Goal: Task Accomplishment & Management: Manage account settings

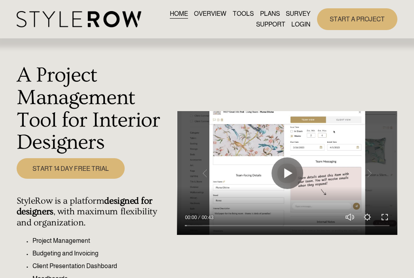
click at [303, 25] on link "LOGIN" at bounding box center [301, 24] width 19 height 11
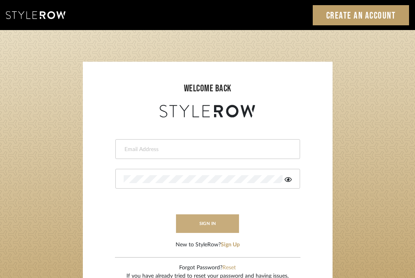
type input "[EMAIL_ADDRESS][DOMAIN_NAME]"
click at [202, 219] on button "sign in" at bounding box center [207, 224] width 63 height 19
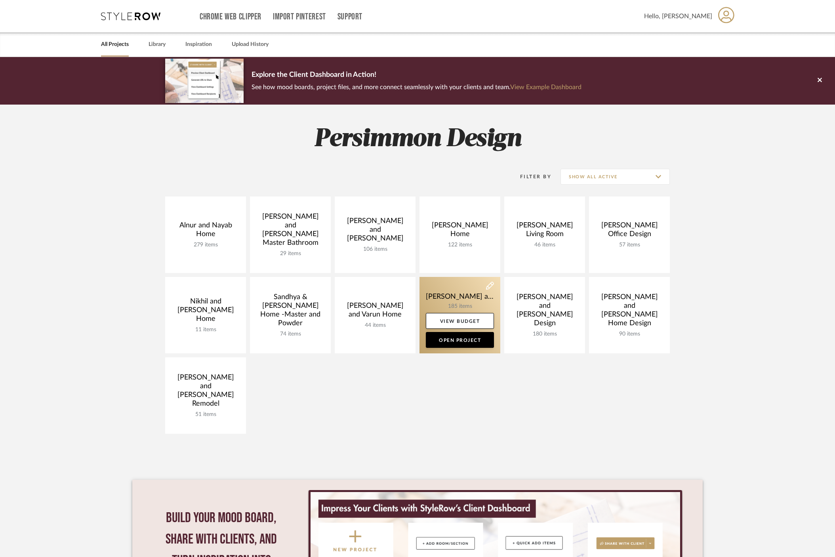
click at [465, 301] on link at bounding box center [459, 315] width 81 height 76
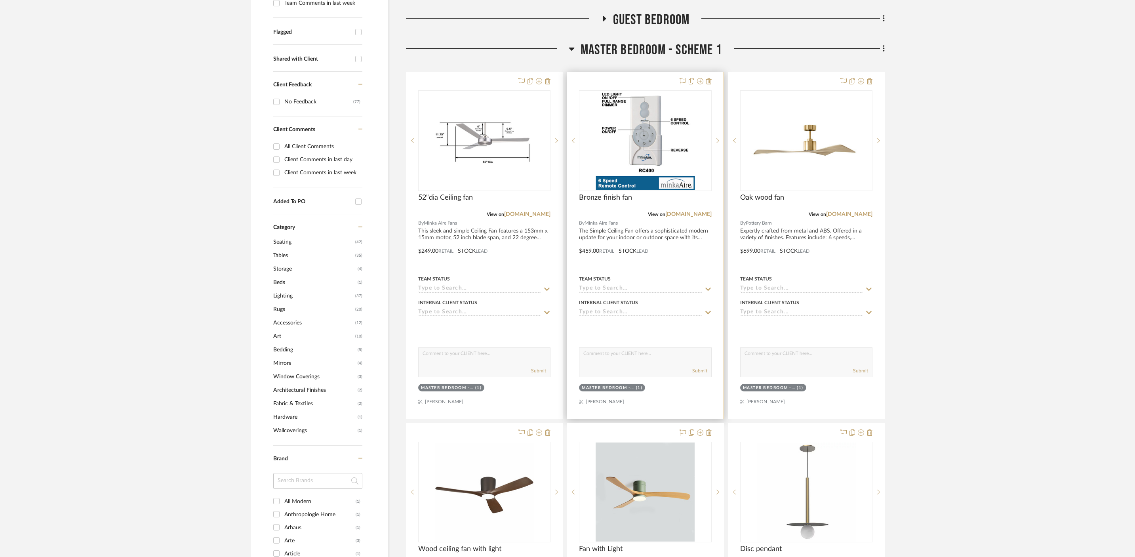
scroll to position [289, 0]
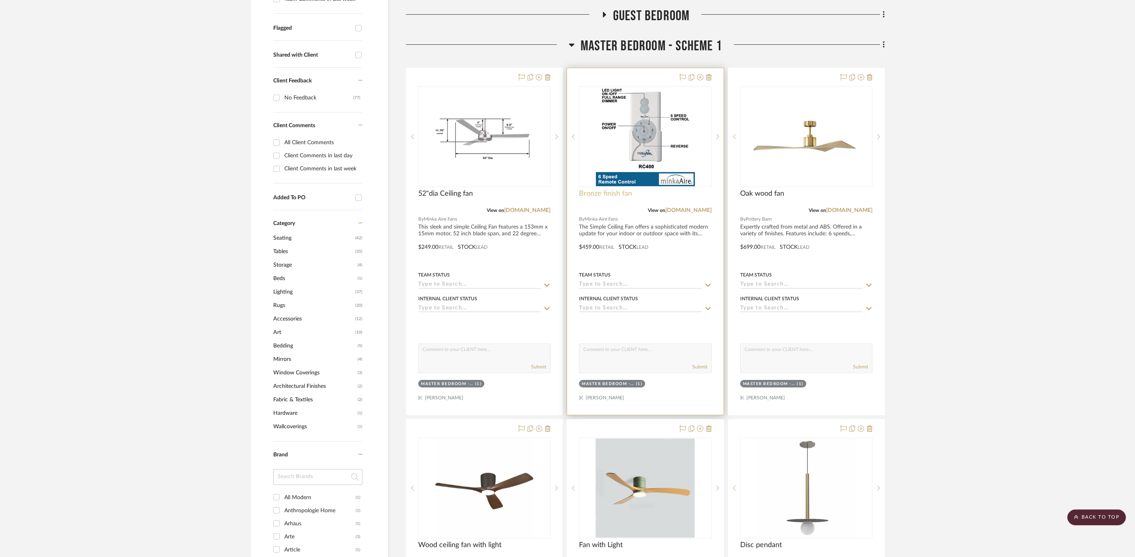
click at [615, 189] on span "Bronze finish fan" at bounding box center [605, 193] width 53 height 9
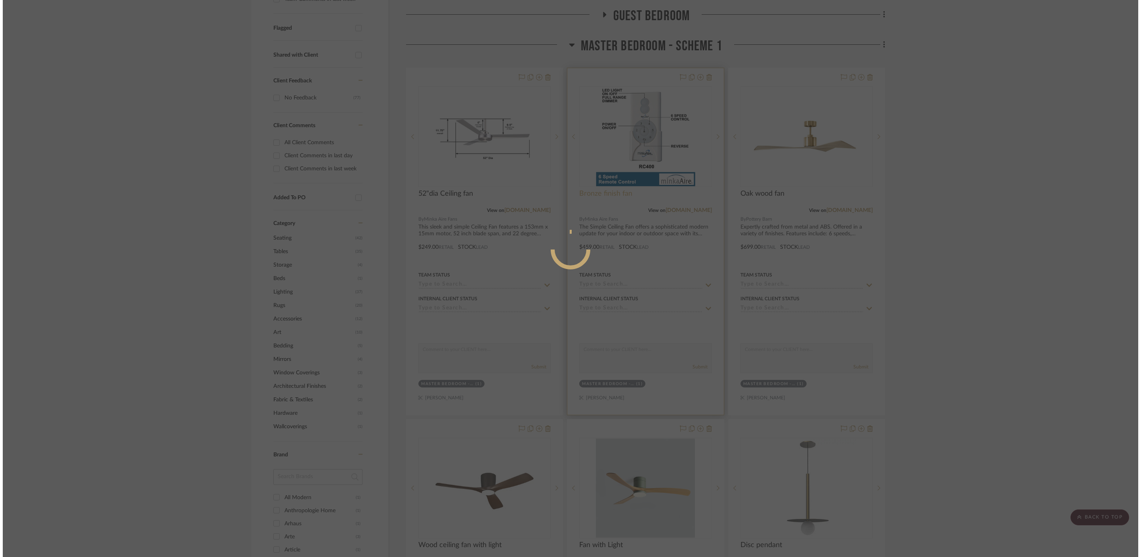
scroll to position [0, 0]
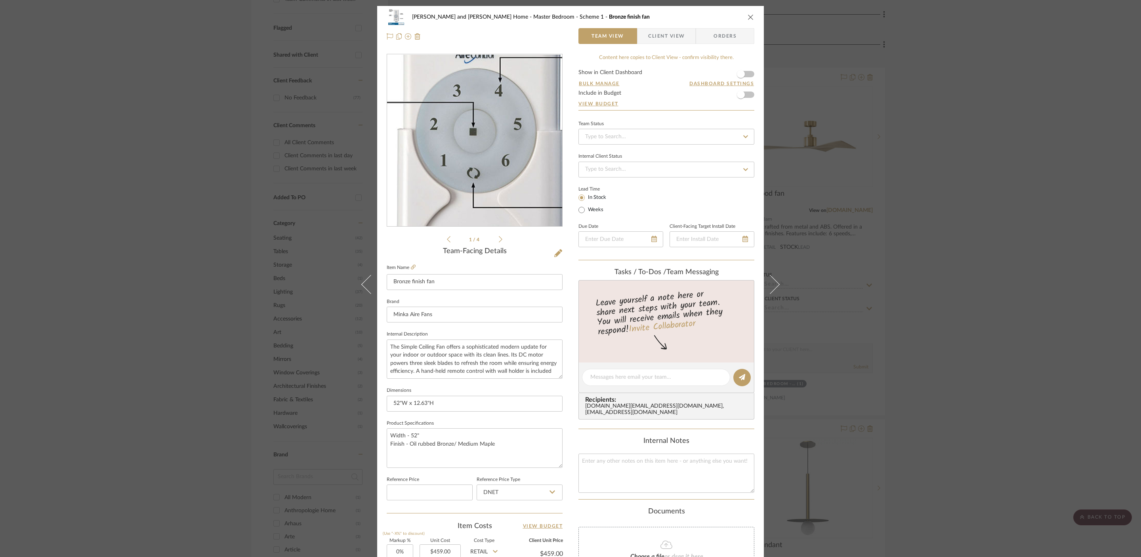
click at [470, 134] on img "0" at bounding box center [475, 141] width 172 height 172
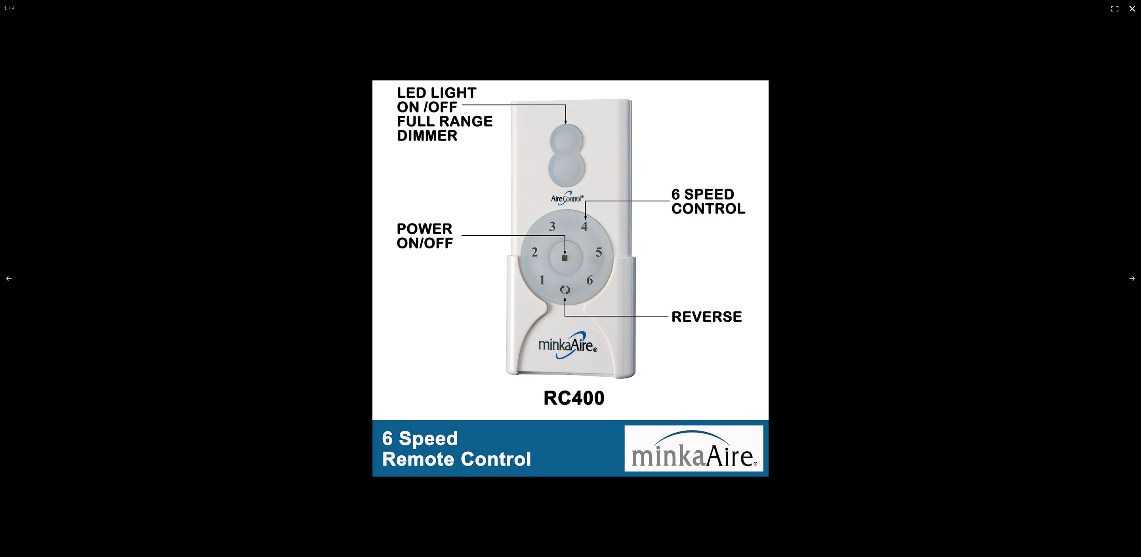
click at [834, 332] on div at bounding box center [804, 291] width 865 height 423
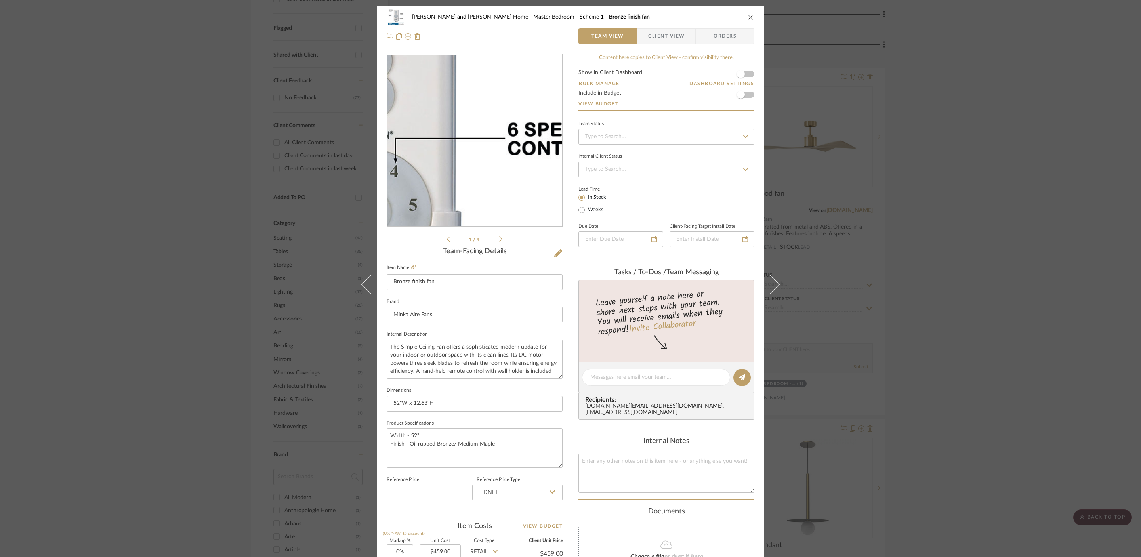
click at [505, 108] on img "0" at bounding box center [475, 141] width 172 height 172
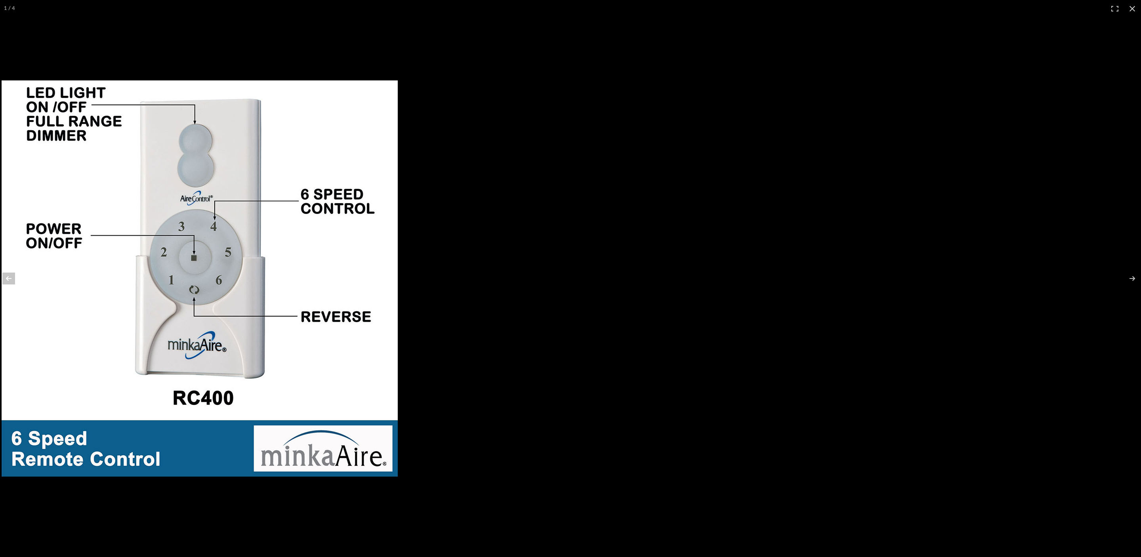
click at [221, 298] on img at bounding box center [200, 278] width 396 height 396
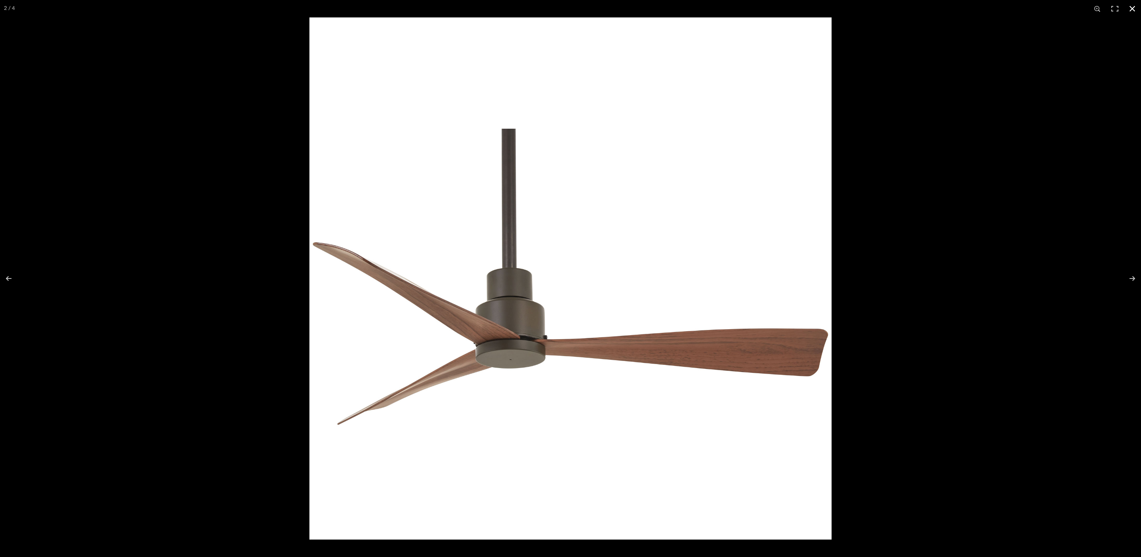
click at [840, 306] on div at bounding box center [879, 295] width 1141 height 557
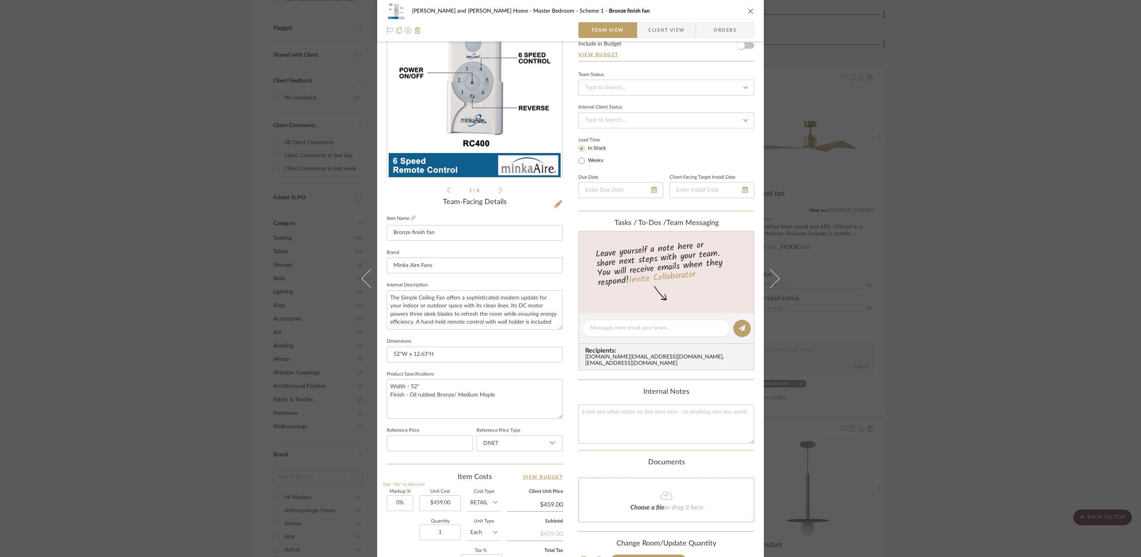
scroll to position [64, 0]
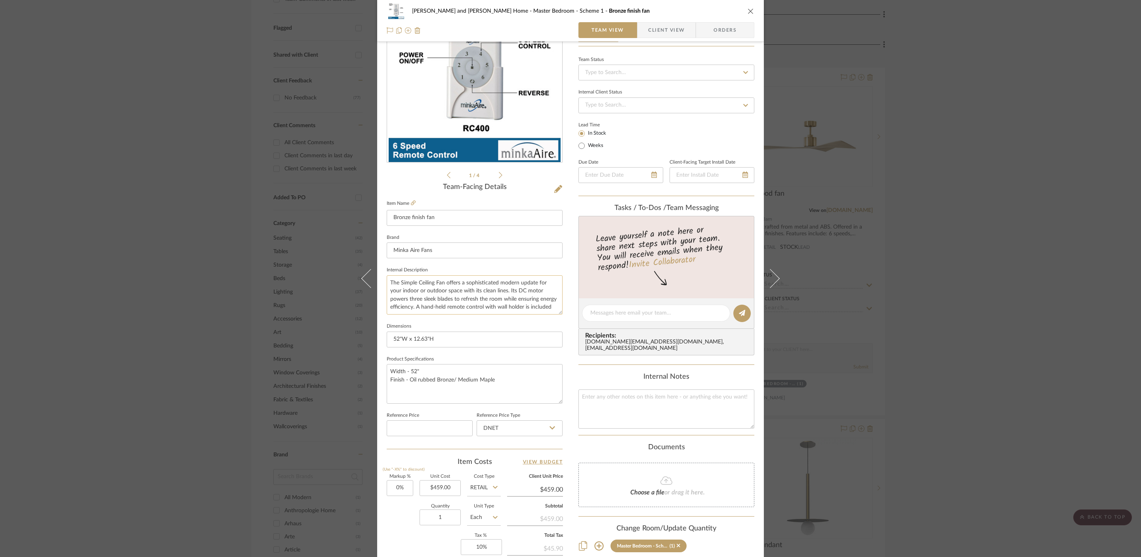
click at [530, 290] on textarea "The Simple Ceiling Fan offers a sophisticated modern update for your indoor or …" at bounding box center [475, 294] width 176 height 39
click at [530, 305] on textarea "The Simple Ceiling Fan offers a sophisticated modern update for your indoor or …" at bounding box center [475, 294] width 176 height 39
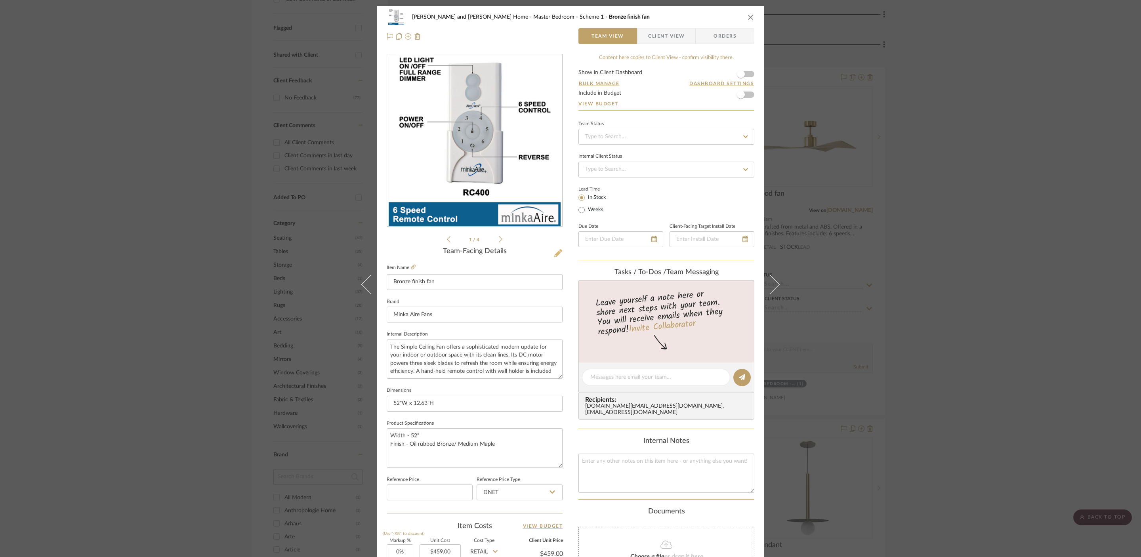
click at [559, 253] on icon at bounding box center [558, 253] width 8 height 8
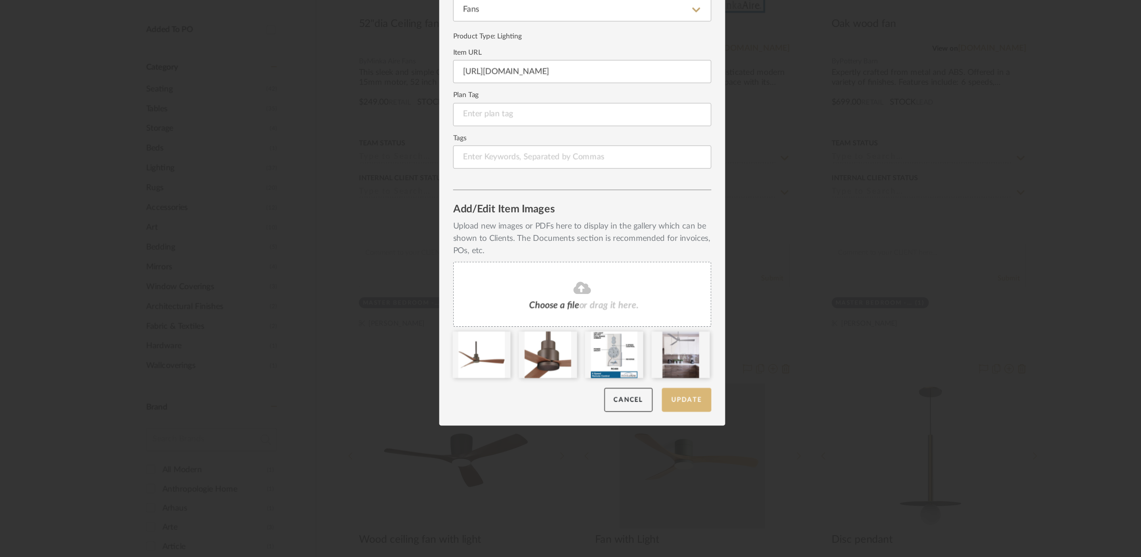
click at [648, 451] on button "Update" at bounding box center [642, 450] width 34 height 16
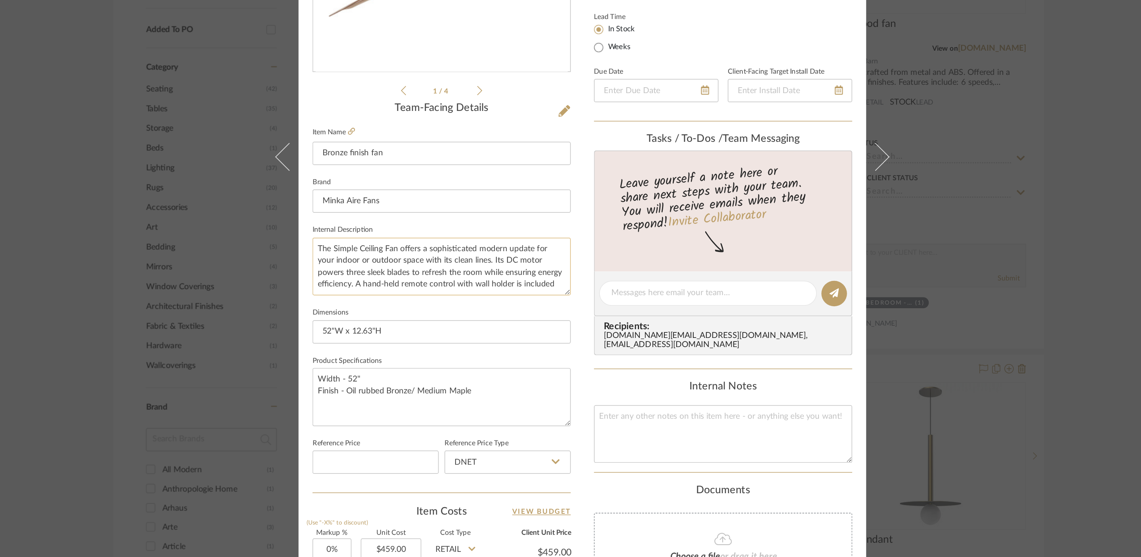
click at [495, 352] on textarea "The Simple Ceiling Fan offers a sophisticated modern update for your indoor or …" at bounding box center [475, 358] width 176 height 39
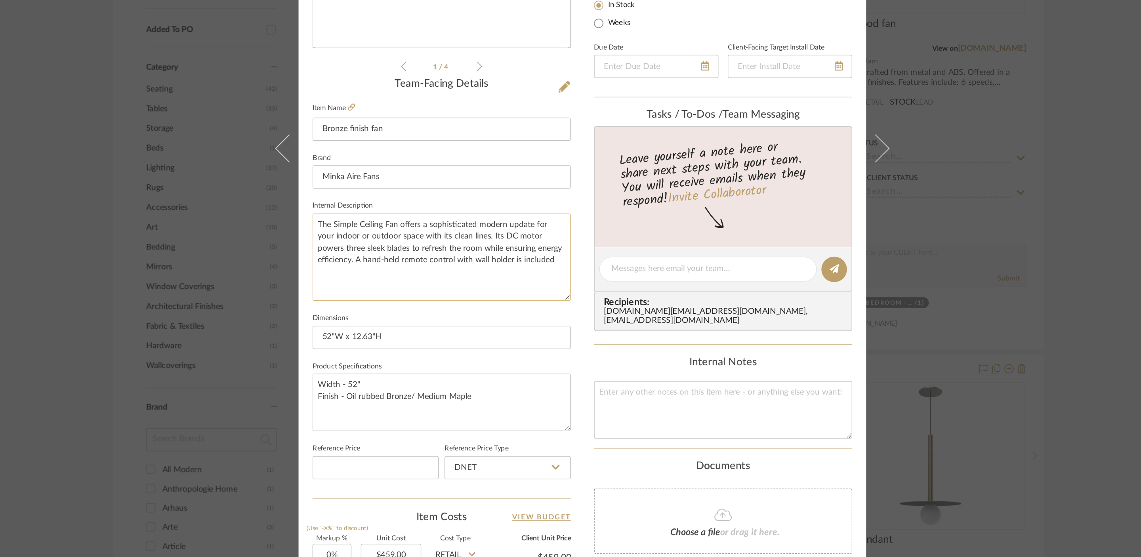
drag, startPoint x: 557, startPoint y: 358, endPoint x: 557, endPoint y: 379, distance: 20.2
click at [557, 379] on textarea "The Simple Ceiling Fan offers a sophisticated modern update for your indoor or …" at bounding box center [475, 352] width 176 height 59
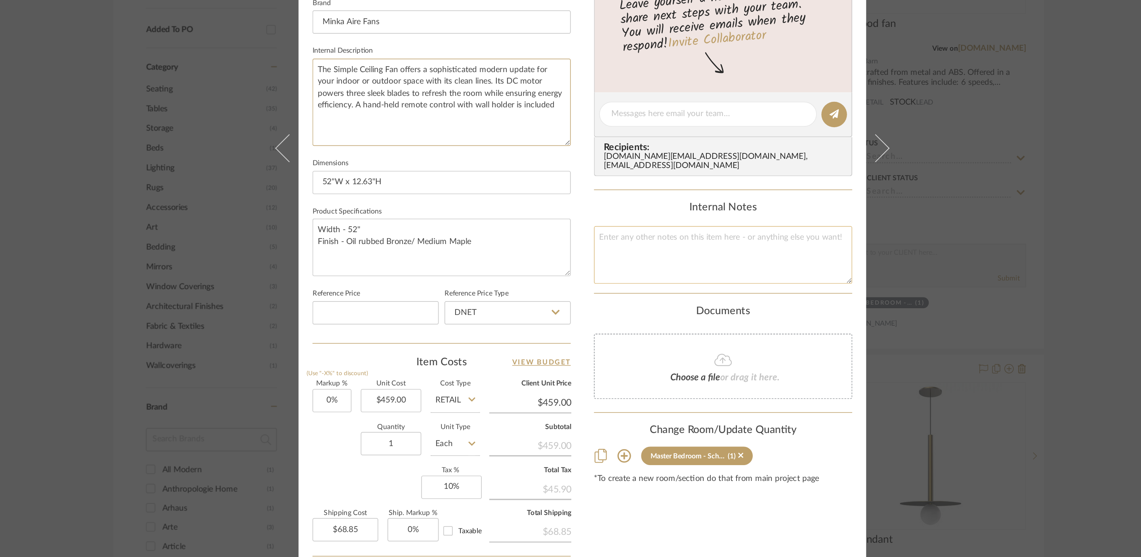
scroll to position [200, 0]
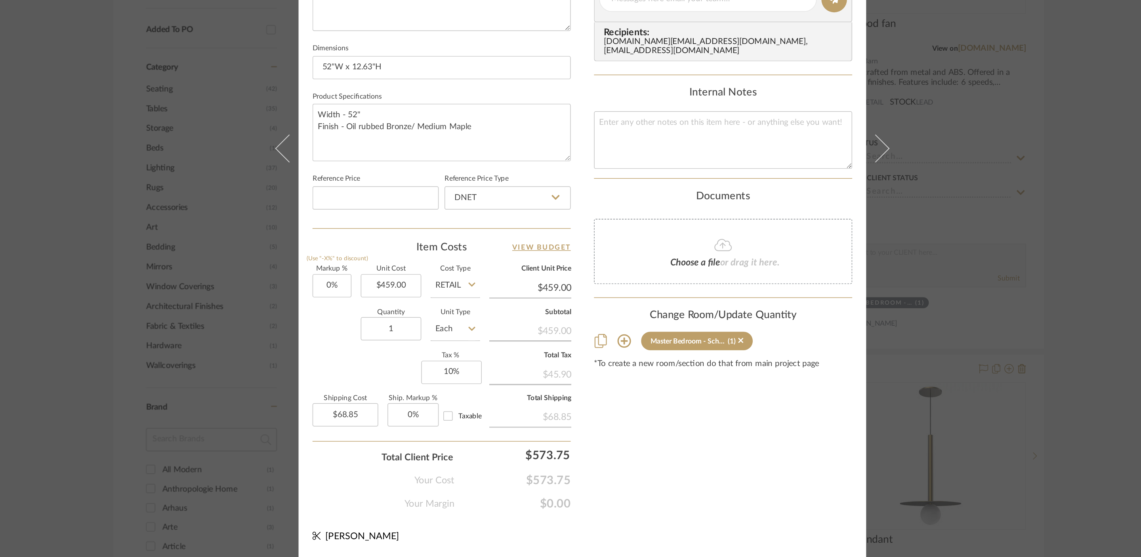
click at [840, 328] on div "Sharika and Ashish Home Master Bedroom - Scheme 1 Bronze finish fan Team View C…" at bounding box center [570, 278] width 1141 height 557
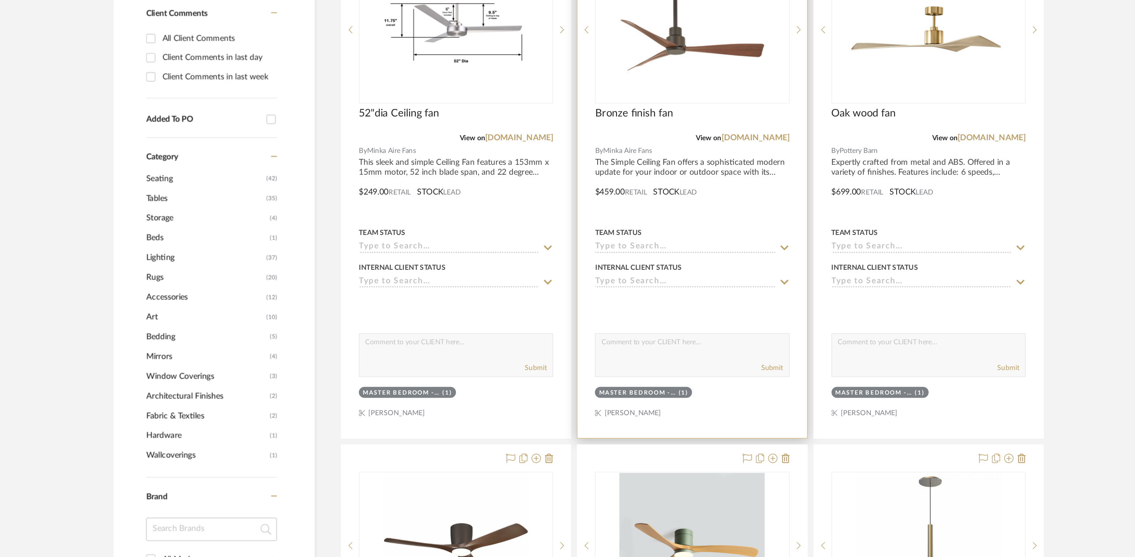
scroll to position [232, 0]
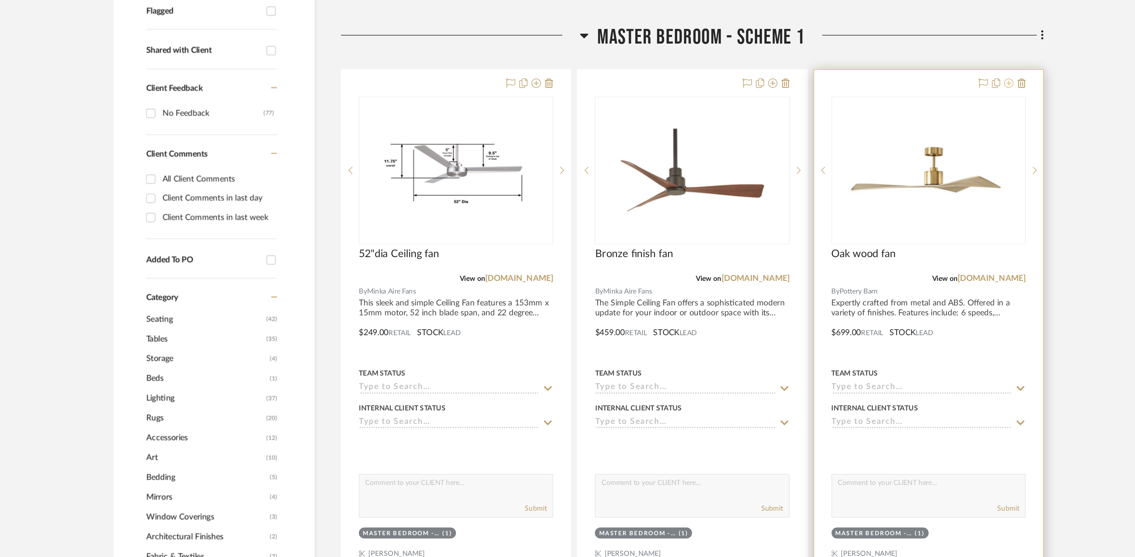
click at [840, 131] on icon at bounding box center [861, 134] width 6 height 6
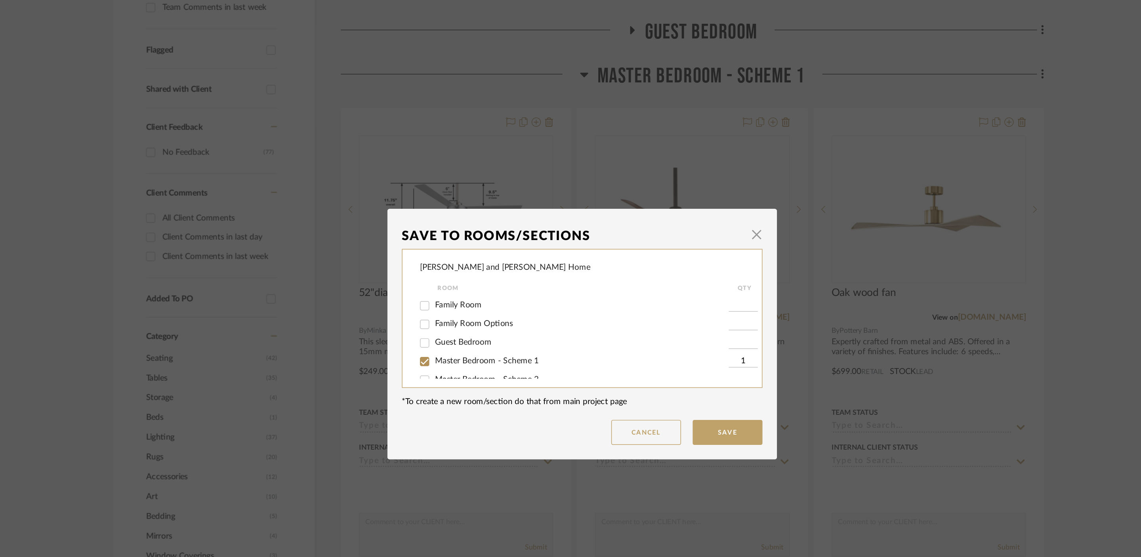
scroll to position [13, 0]
click at [462, 297] on input "Master Bedroom - Scheme 1" at bounding box center [463, 296] width 13 height 13
checkbox input "false"
click at [679, 348] on button "Save" at bounding box center [670, 345] width 48 height 17
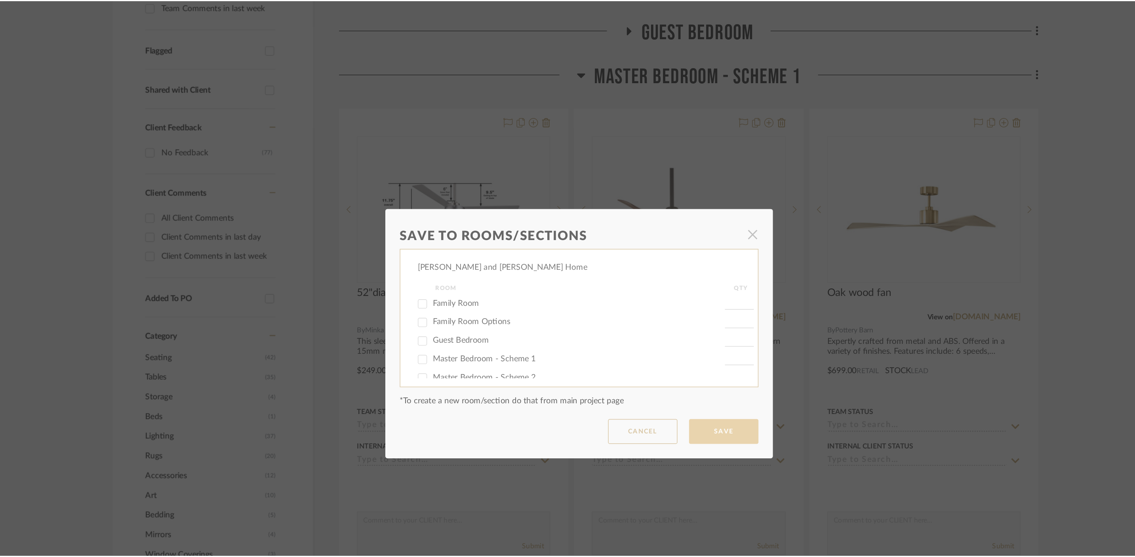
scroll to position [232, 0]
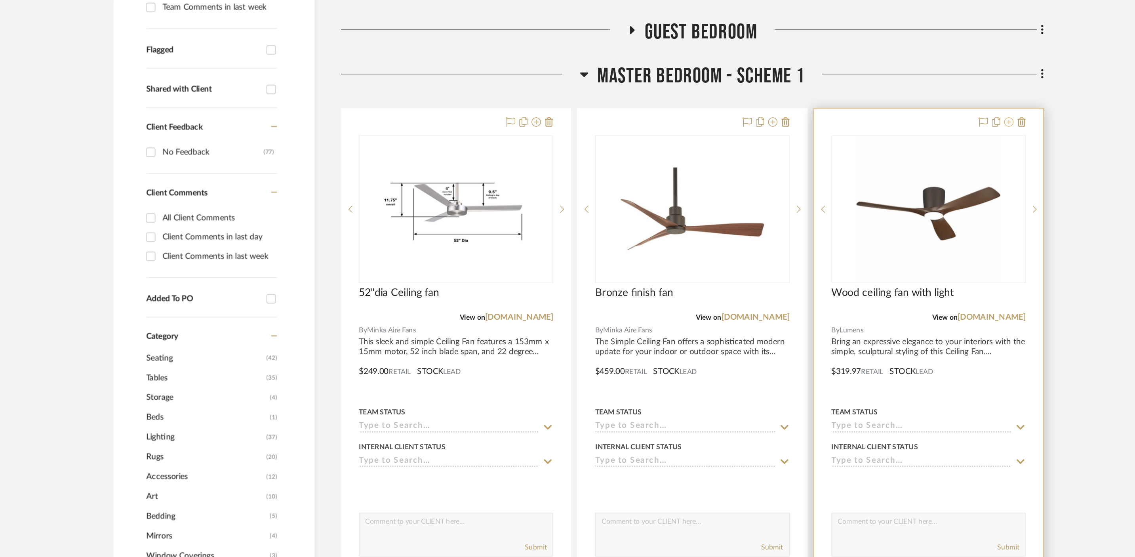
click at [840, 131] on icon at bounding box center [861, 134] width 6 height 6
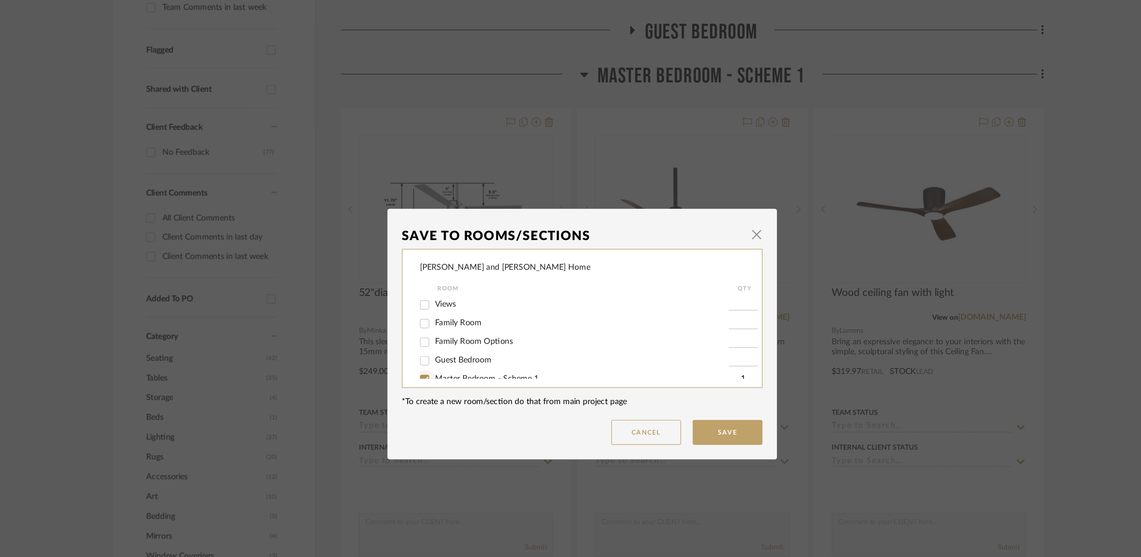
click at [460, 309] on input "Master Bedroom - Scheme 1" at bounding box center [463, 309] width 13 height 13
checkbox input "false"
click at [659, 341] on button "Save" at bounding box center [670, 345] width 48 height 17
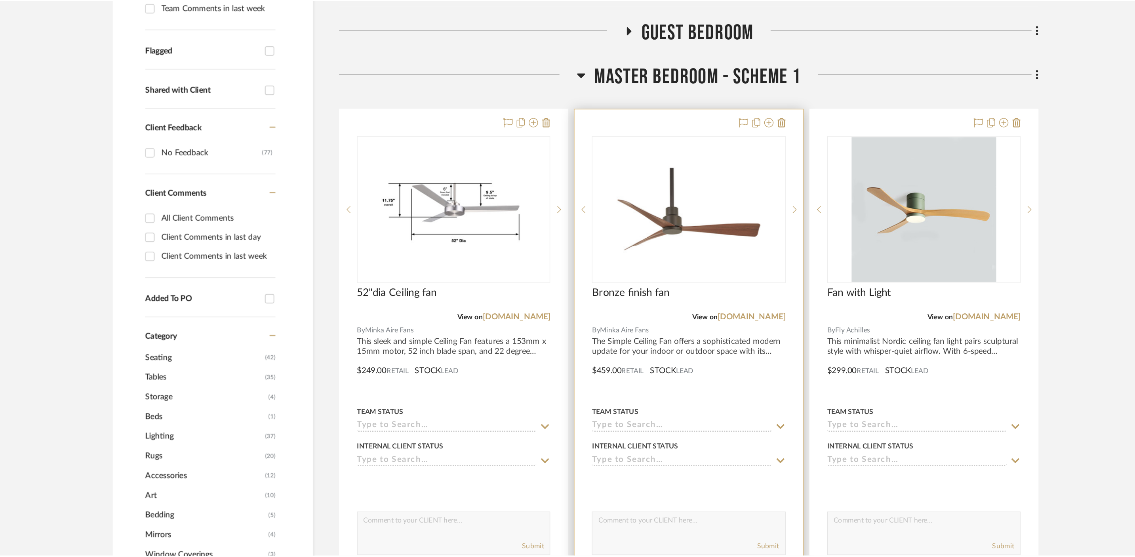
scroll to position [232, 0]
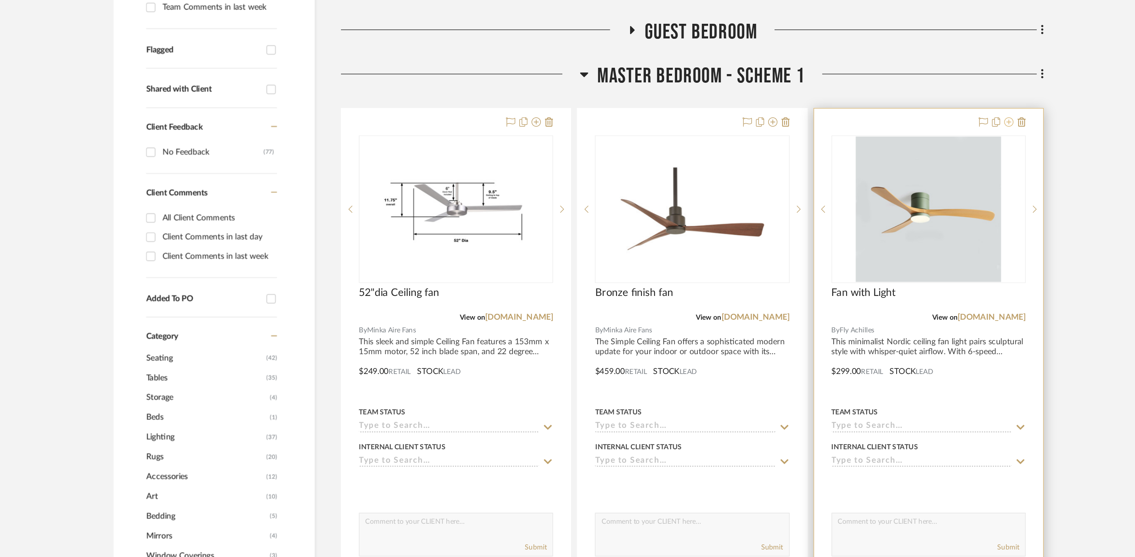
click at [840, 131] on icon at bounding box center [861, 134] width 6 height 6
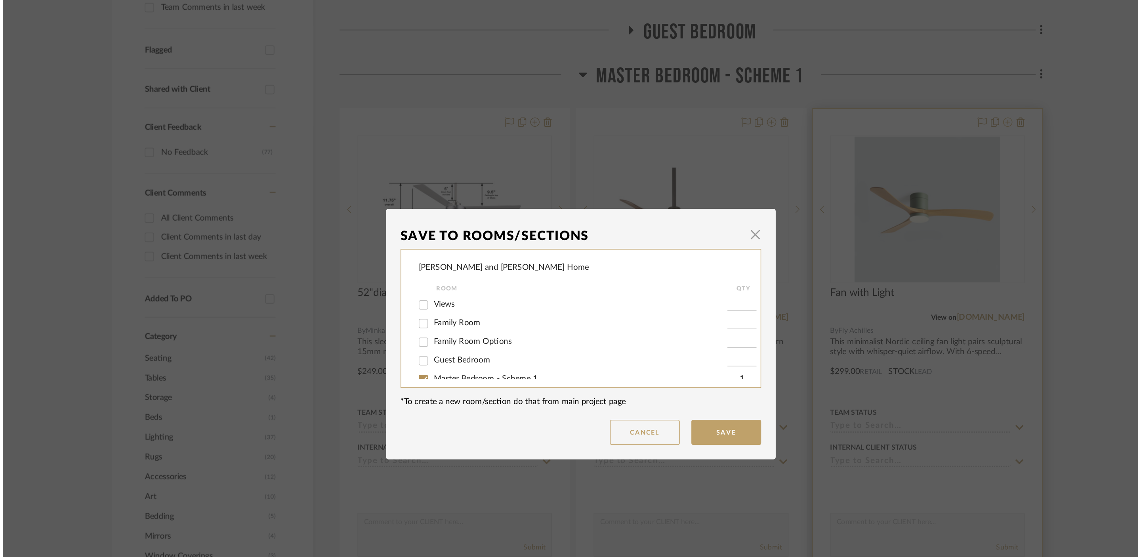
scroll to position [0, 0]
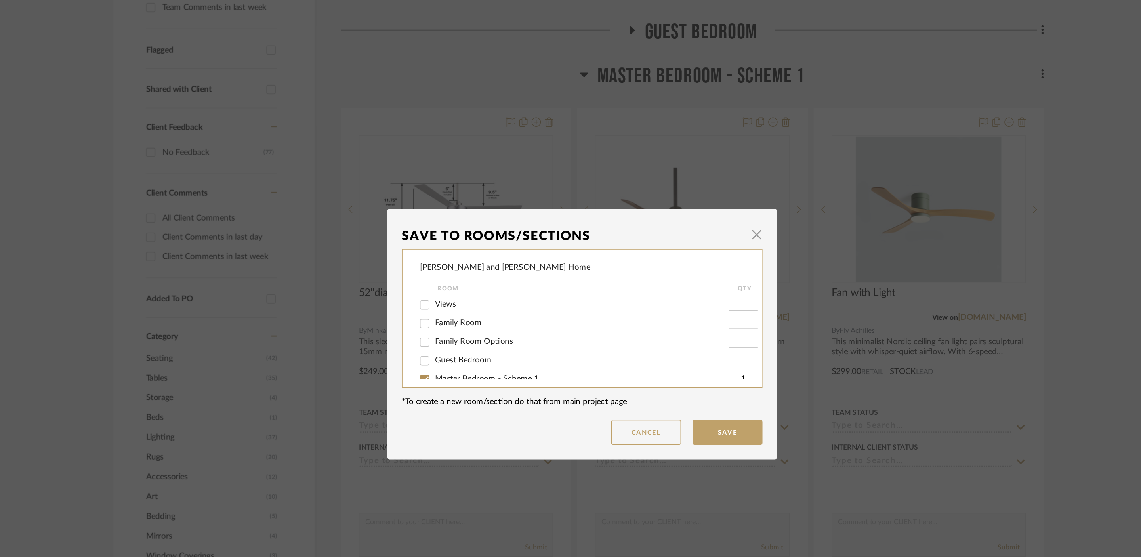
click at [462, 308] on input "Master Bedroom - Scheme 1" at bounding box center [463, 309] width 13 height 13
checkbox input "false"
click at [658, 342] on button "Save" at bounding box center [670, 345] width 48 height 17
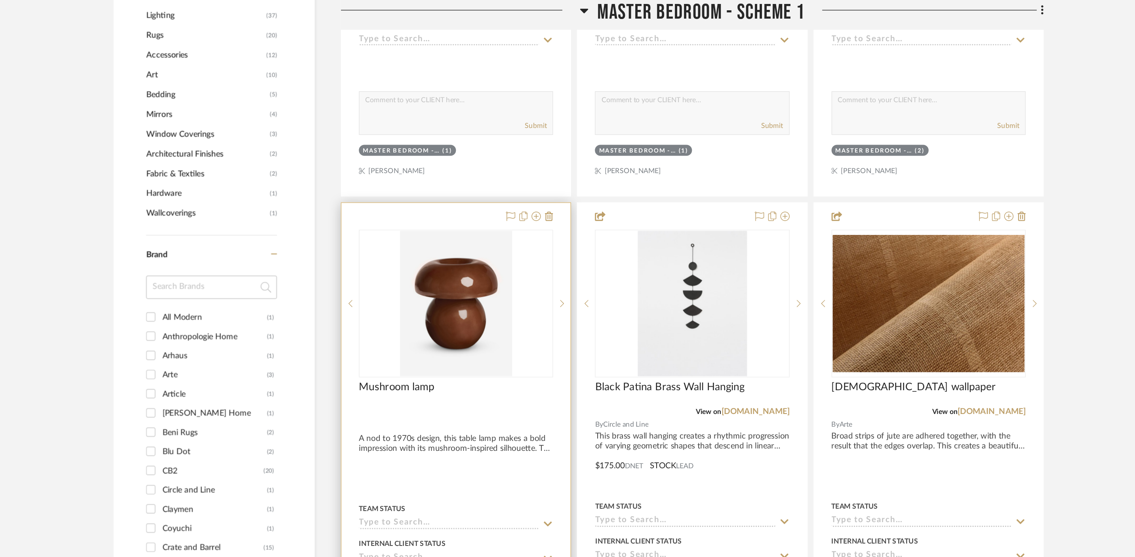
scroll to position [565, 0]
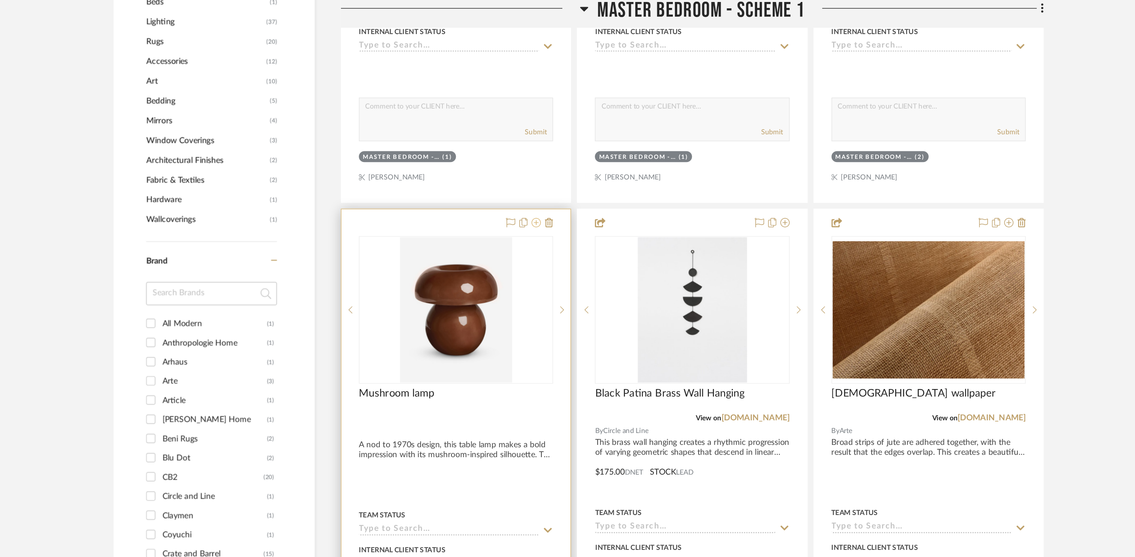
click at [540, 150] on icon at bounding box center [539, 153] width 6 height 6
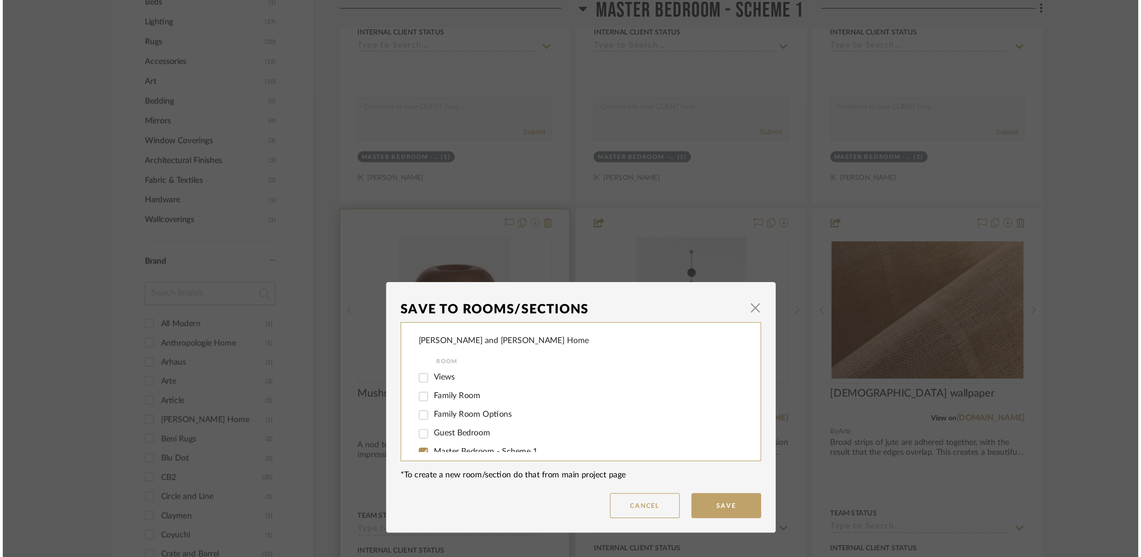
scroll to position [0, 0]
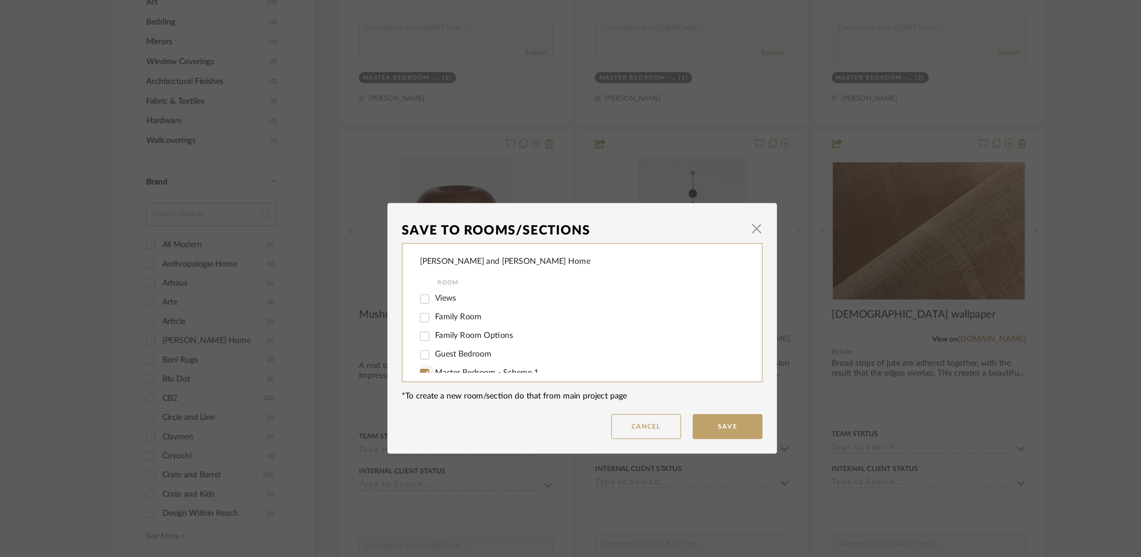
click at [459, 307] on input "Master Bedroom - Scheme 1" at bounding box center [463, 309] width 13 height 13
checkbox input "false"
click at [673, 352] on button "Save" at bounding box center [670, 345] width 48 height 17
